Goal: Task Accomplishment & Management: Manage account settings

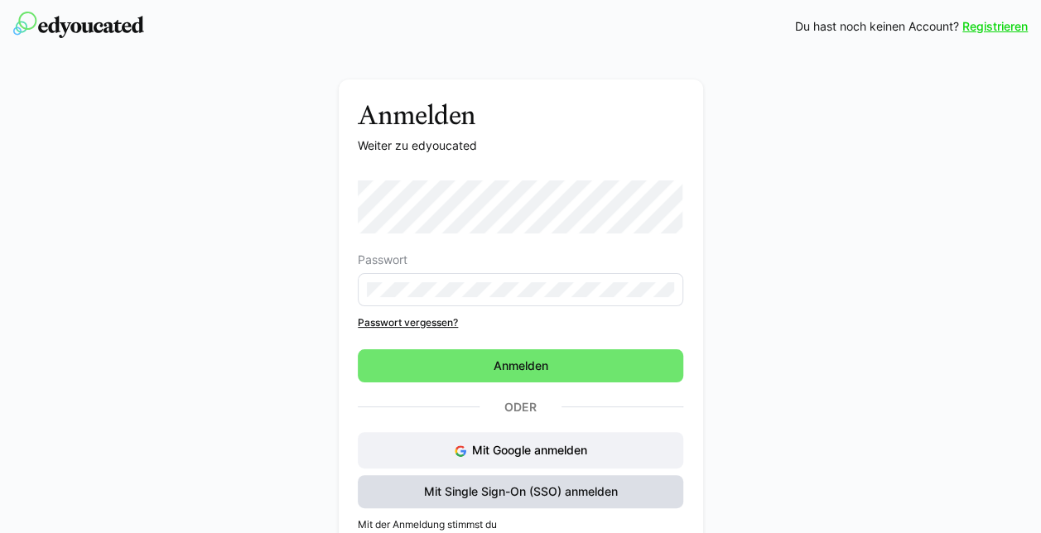
click at [527, 500] on span "Mit Single Sign-On (SSO) anmelden" at bounding box center [520, 491] width 325 height 33
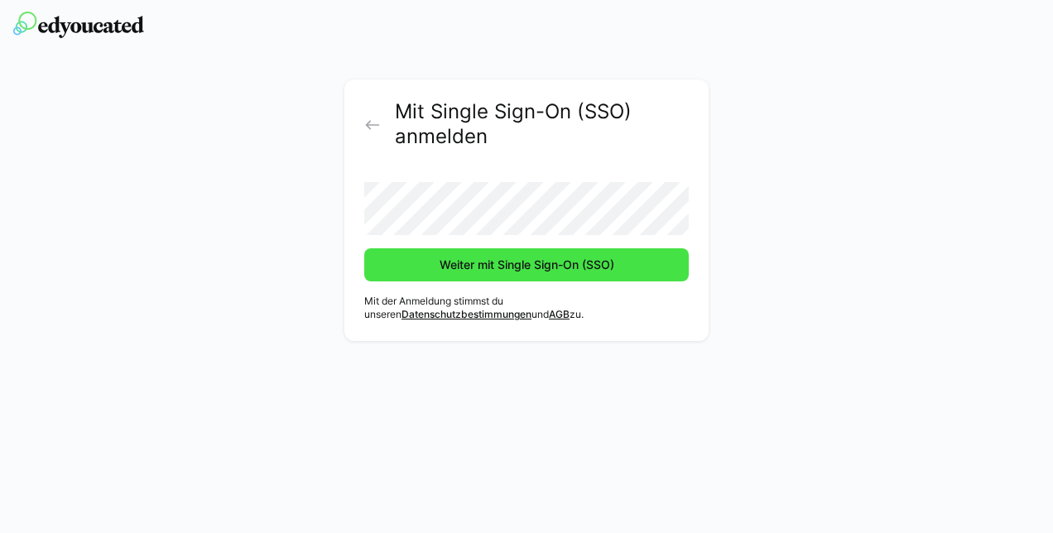
click at [412, 267] on span "Weiter mit Single Sign-On (SSO)" at bounding box center [526, 264] width 325 height 33
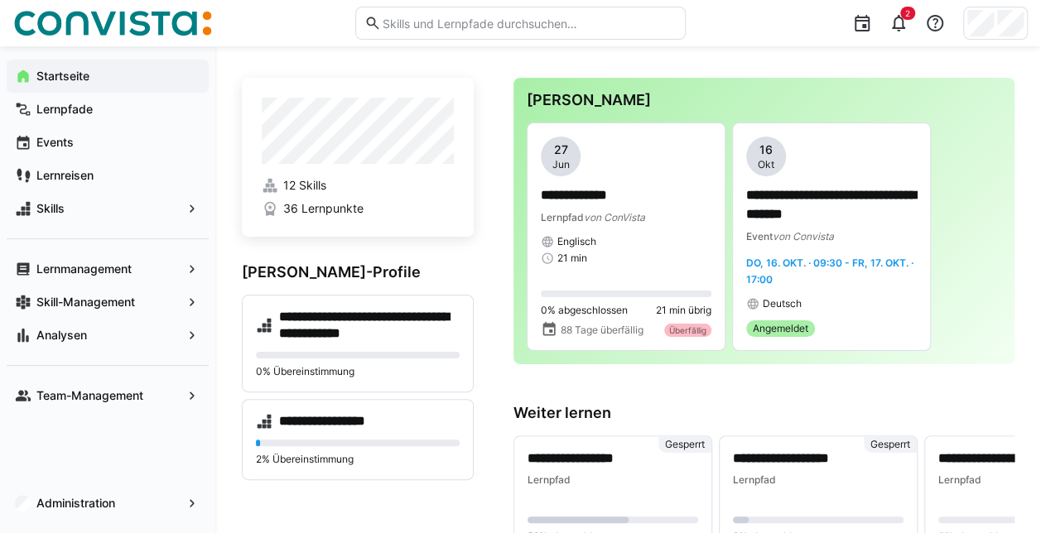
click at [409, 334] on h4 "**********" at bounding box center [369, 325] width 181 height 33
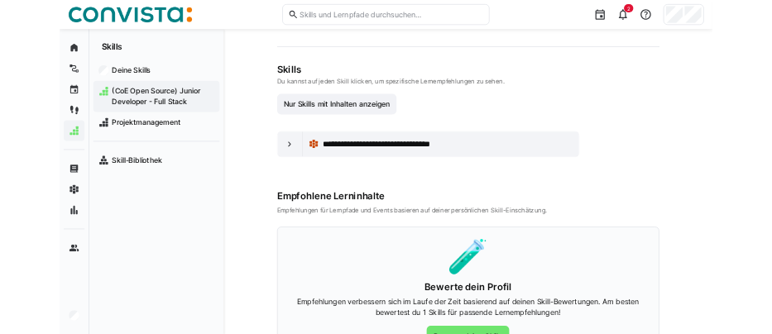
scroll to position [225, 0]
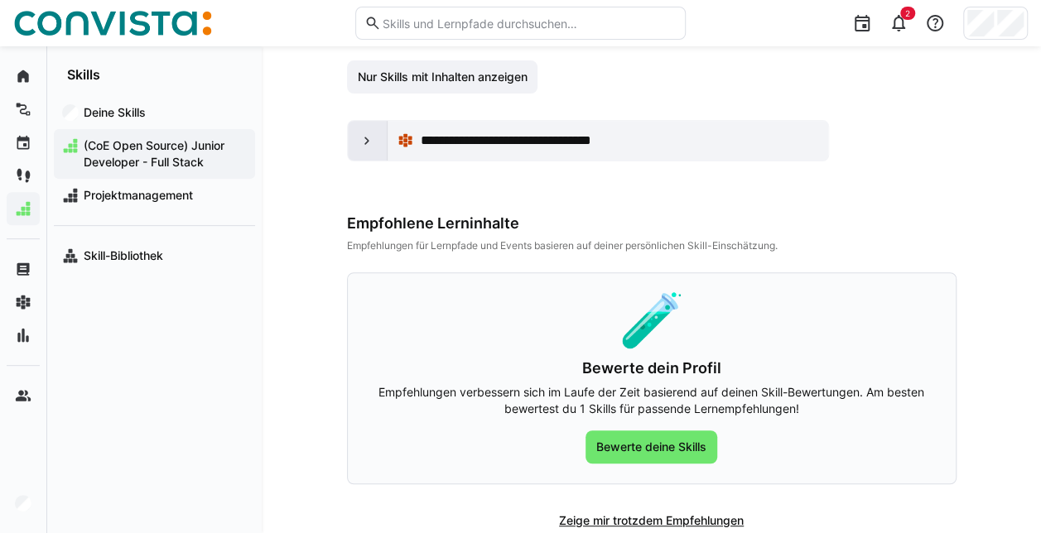
click at [363, 148] on div at bounding box center [368, 141] width 40 height 40
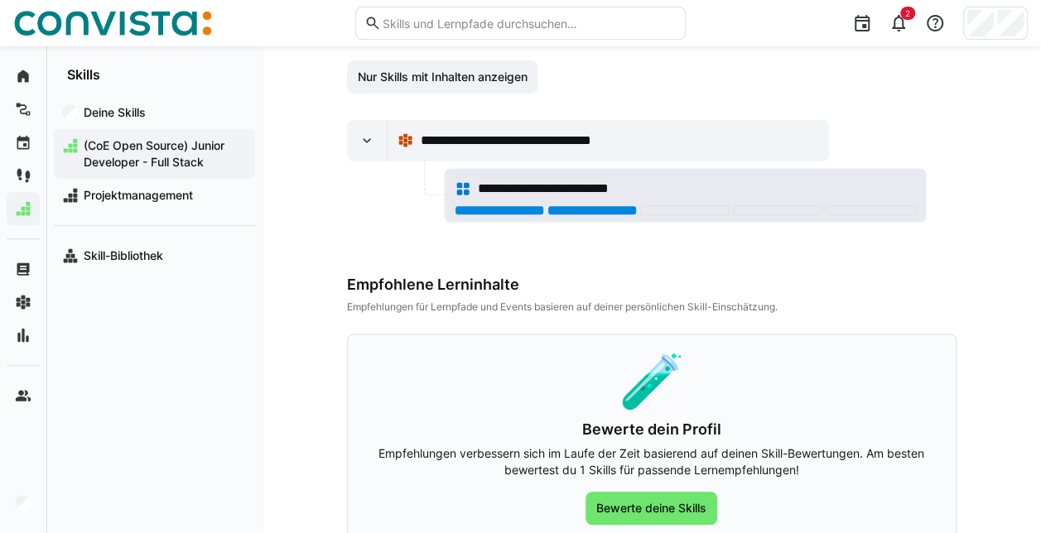
click at [629, 210] on div at bounding box center [591, 210] width 89 height 10
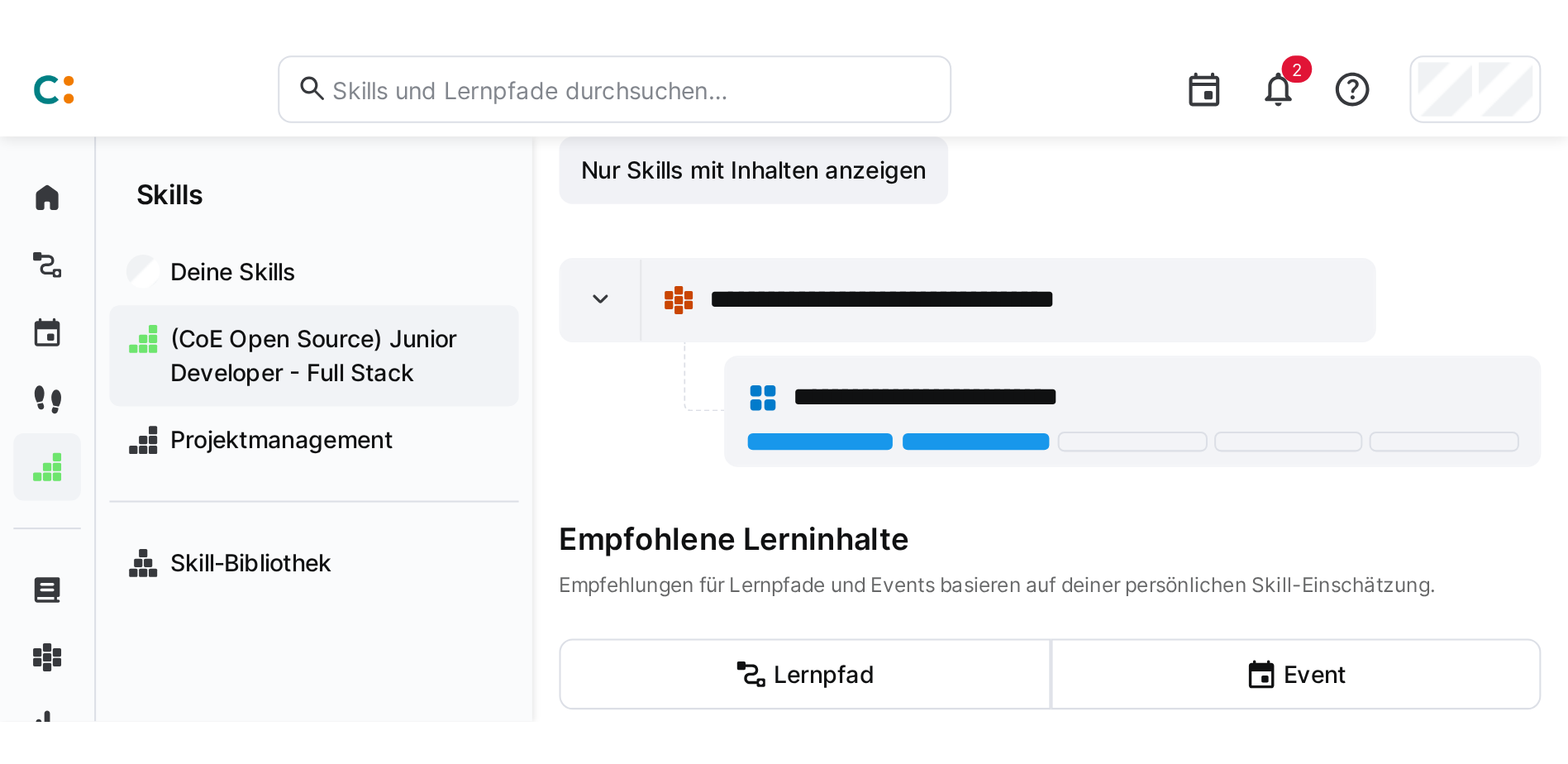
scroll to position [0, 0]
